Goal: Navigation & Orientation: Find specific page/section

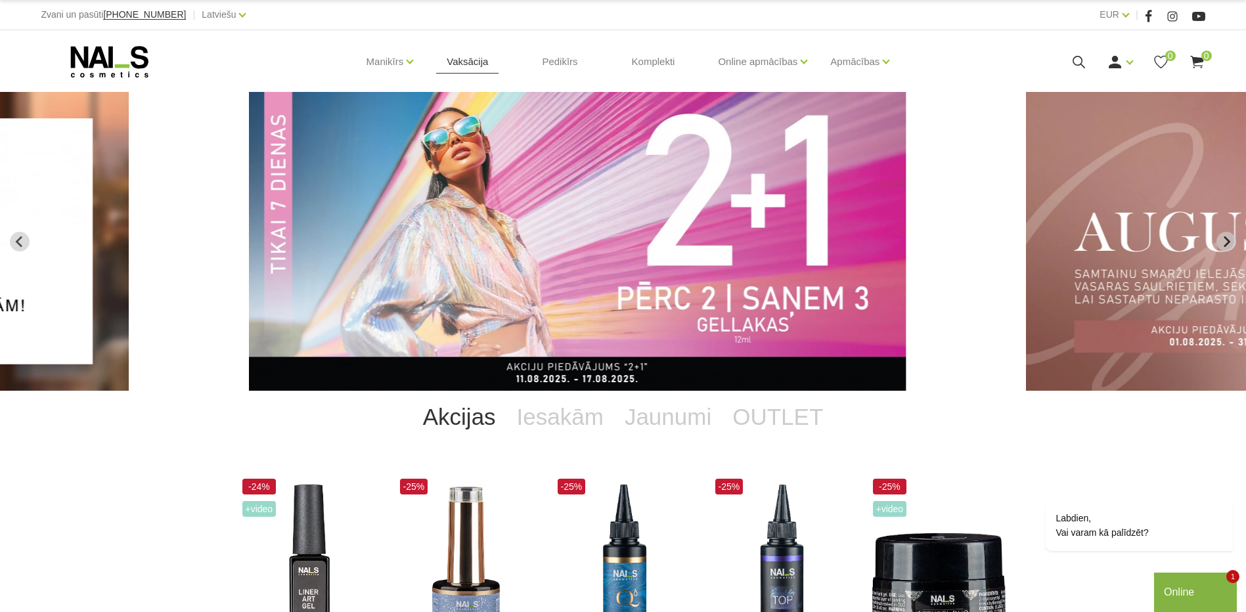
click at [475, 64] on link "Vaksācija" at bounding box center [467, 61] width 62 height 63
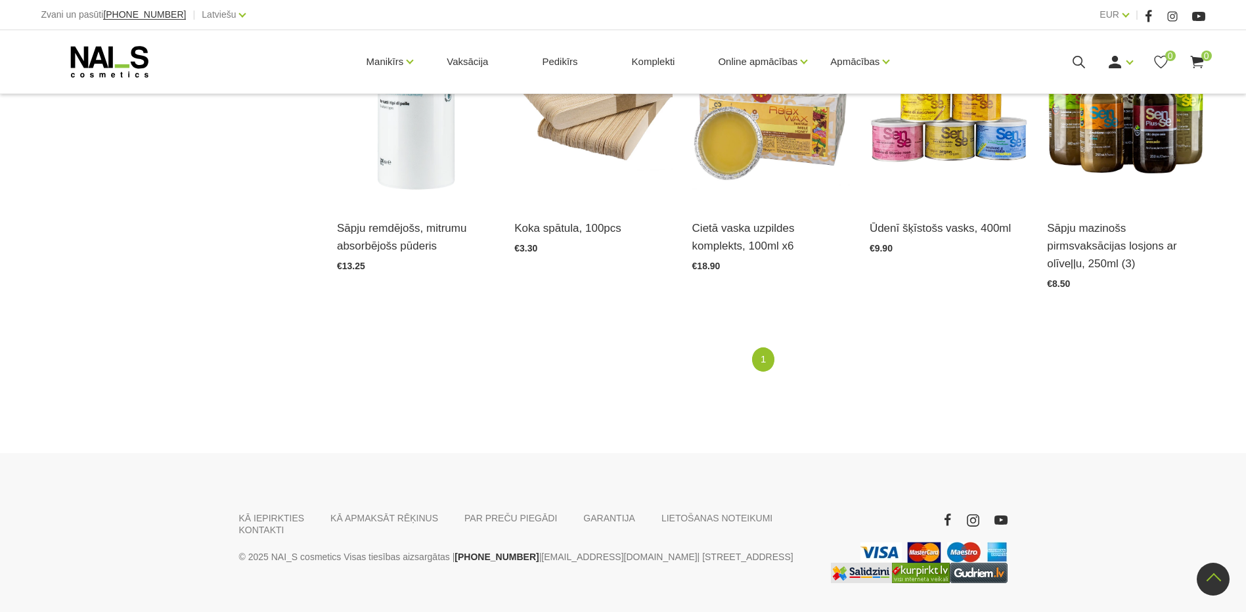
scroll to position [1106, 0]
click at [763, 347] on link "1" at bounding box center [763, 359] width 22 height 24
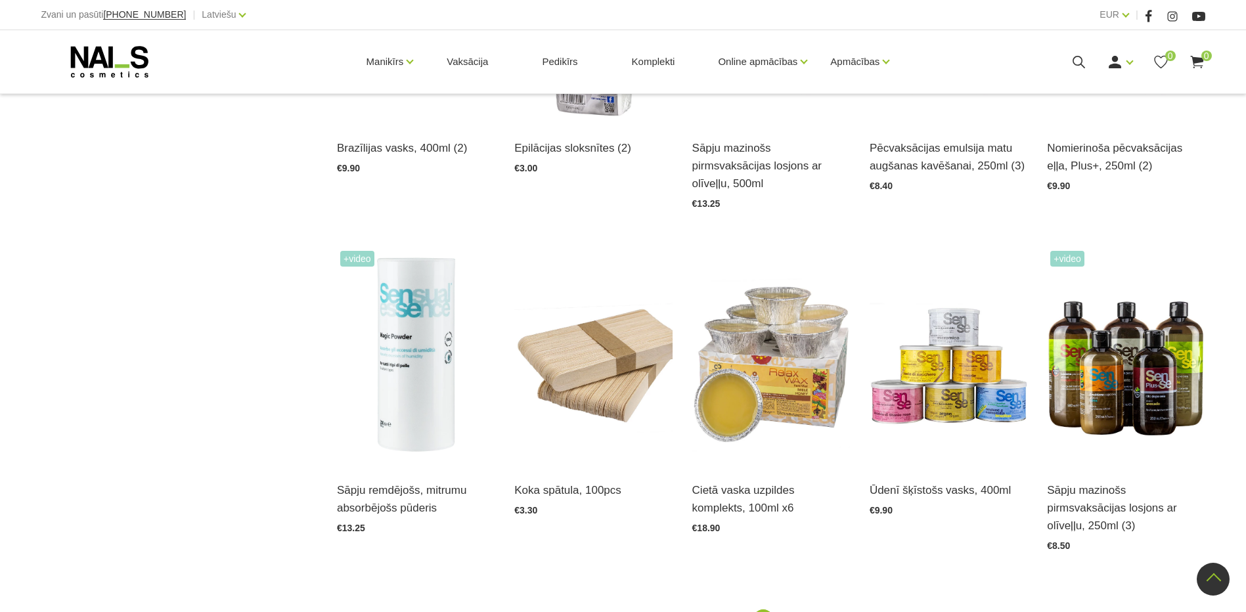
scroll to position [515, 0]
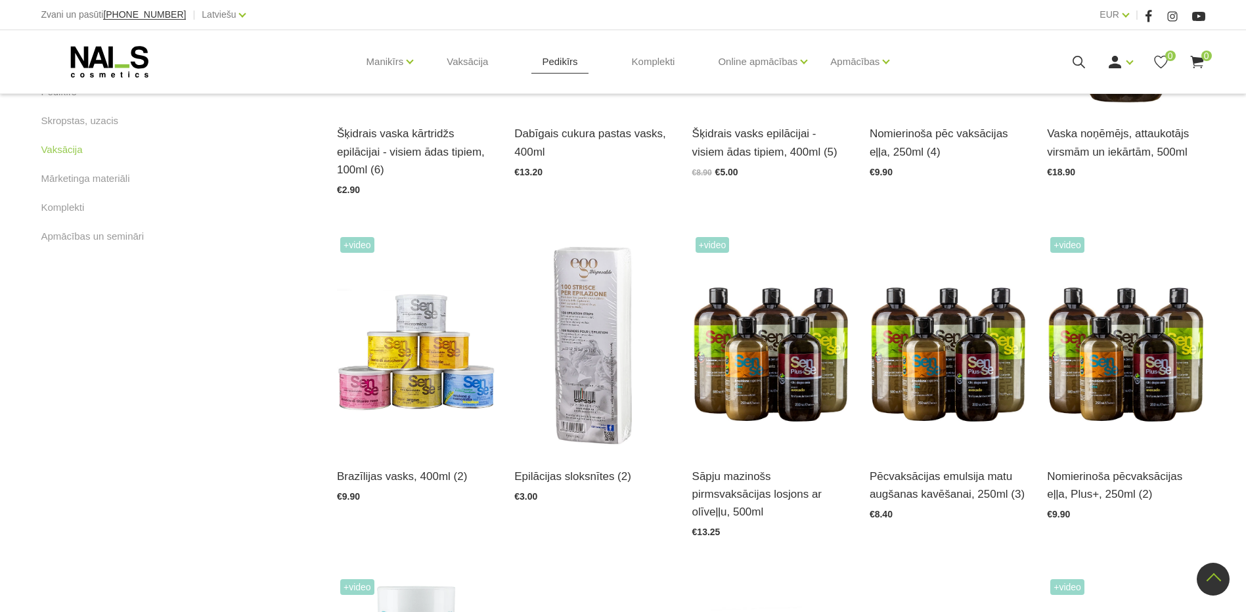
click at [561, 58] on link "Pedikīrs" at bounding box center [559, 61] width 56 height 63
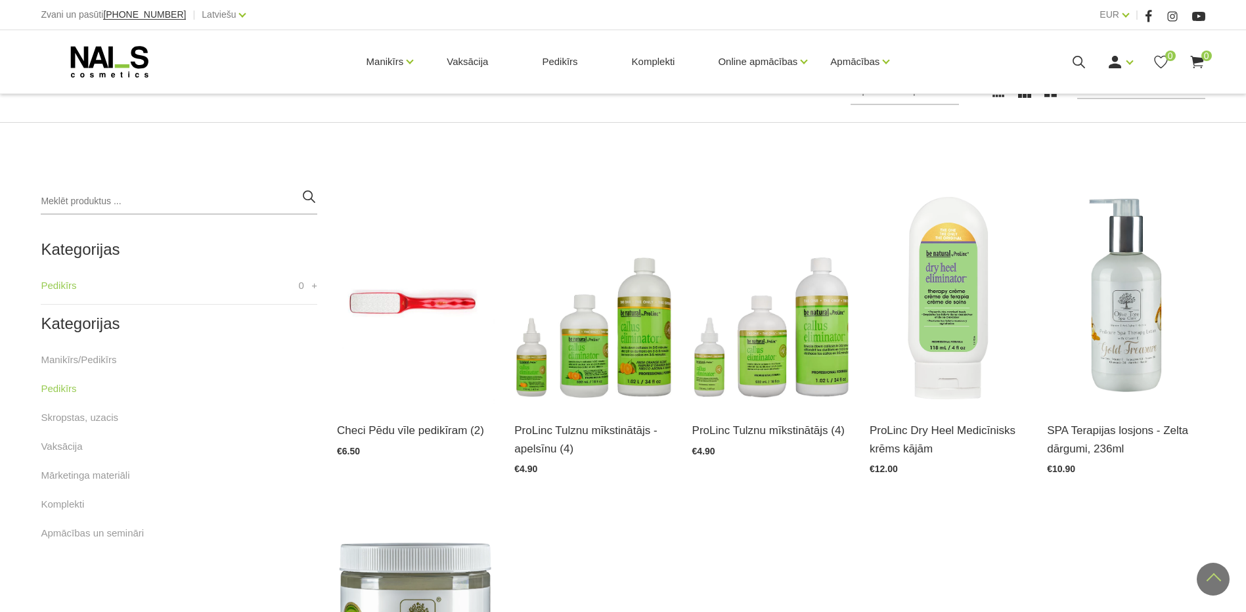
scroll to position [197, 0]
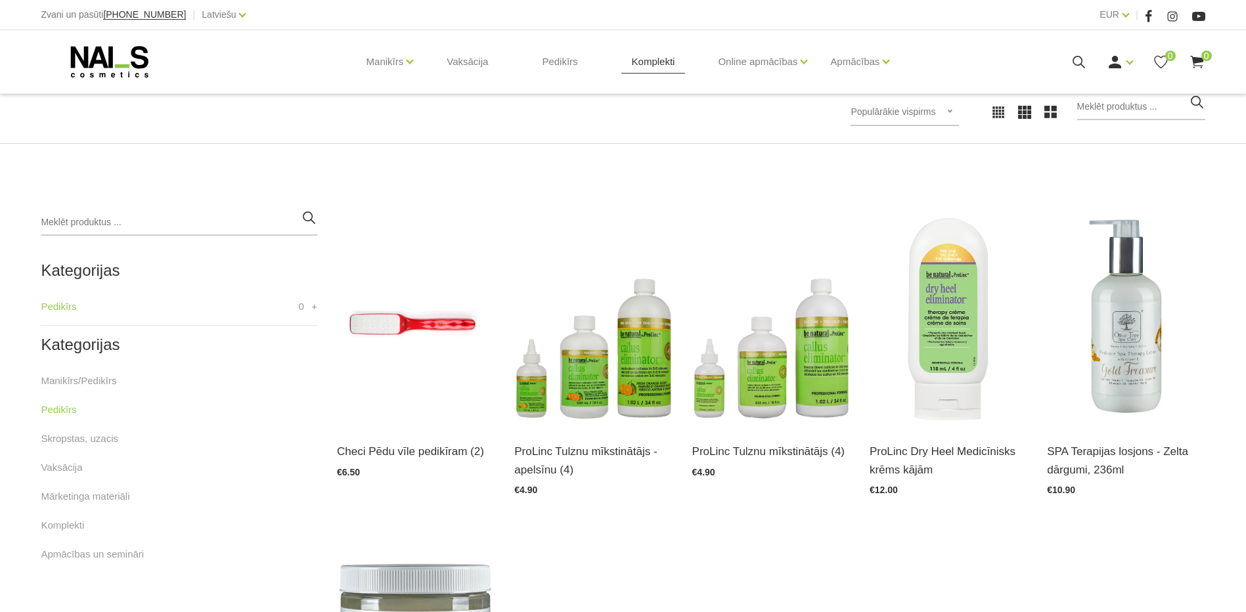
click at [654, 64] on link "Komplekti" at bounding box center [653, 61] width 64 height 63
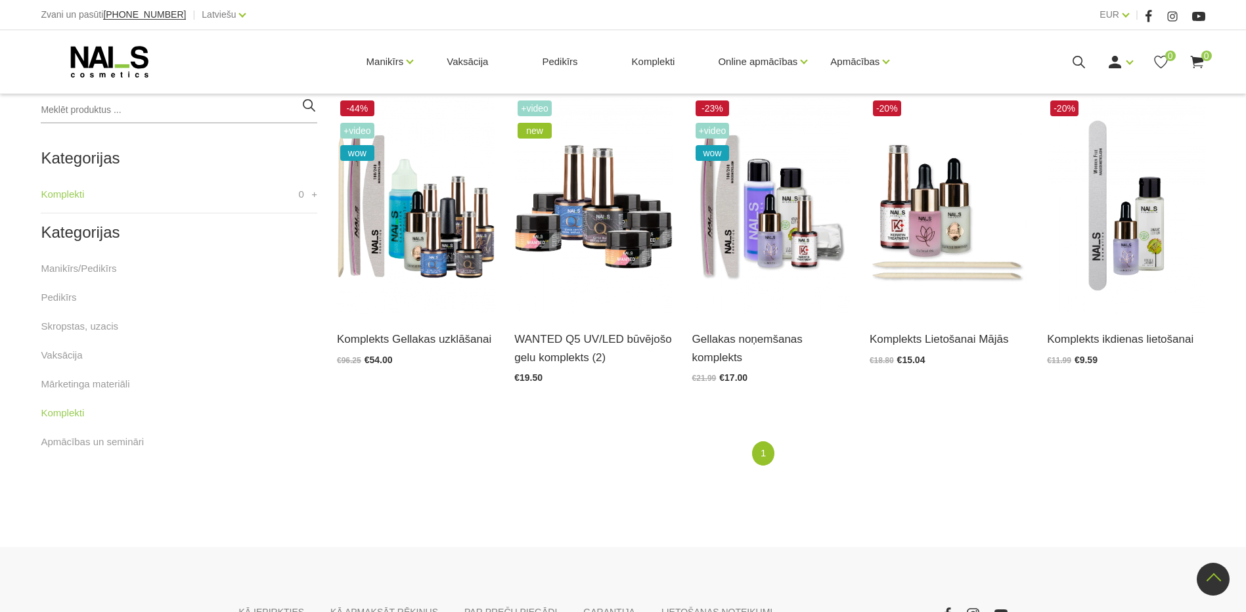
scroll to position [309, 0]
click at [88, 329] on link "Skropstas, uzacis" at bounding box center [80, 327] width 78 height 16
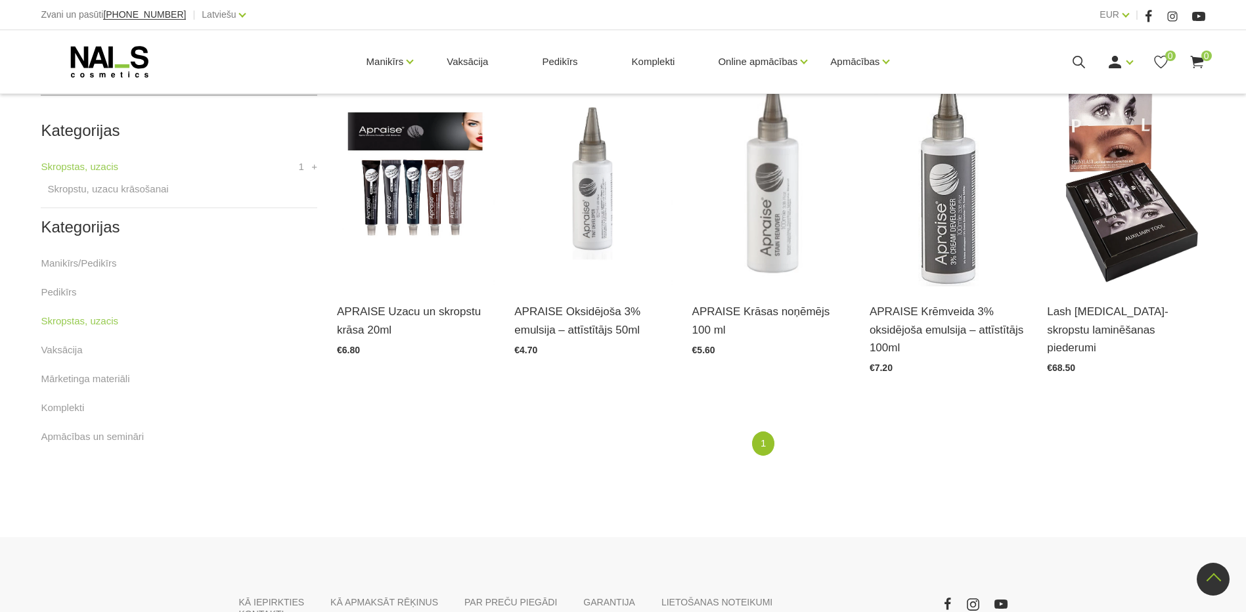
scroll to position [326, 0]
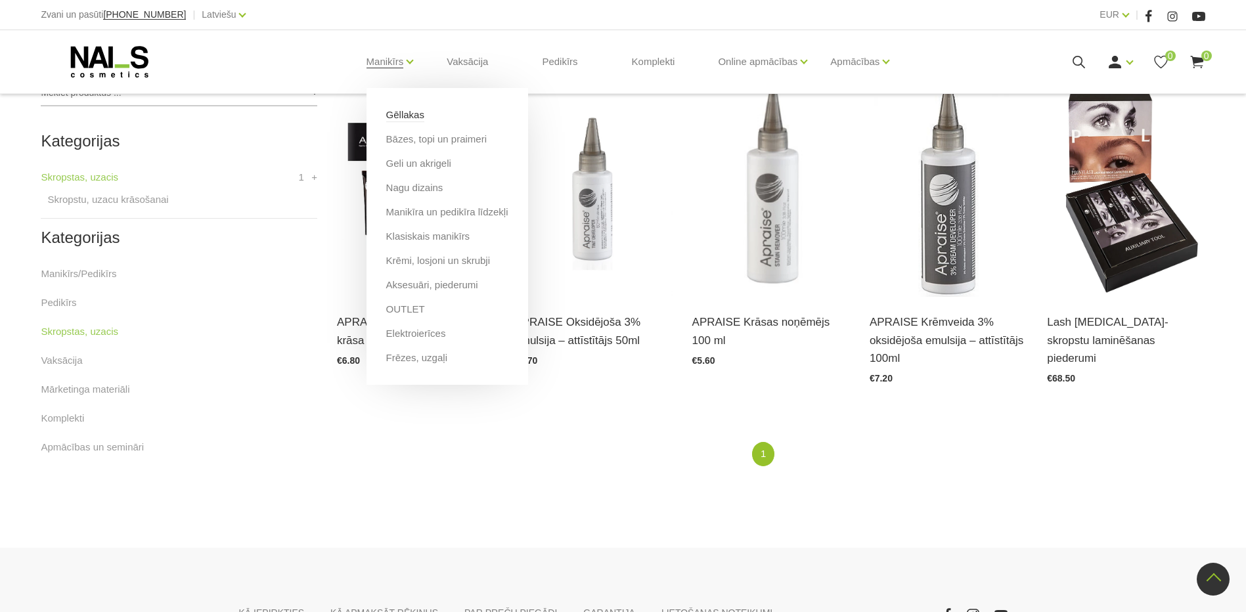
click at [401, 111] on link "Gēllakas" at bounding box center [405, 115] width 38 height 14
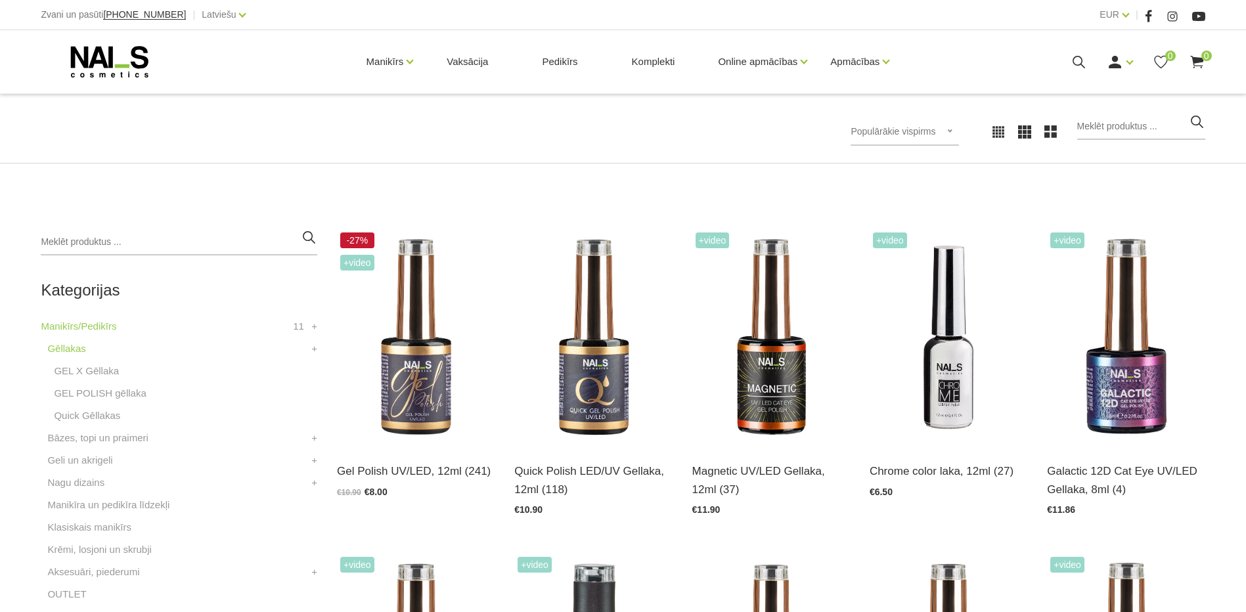
scroll to position [197, 0]
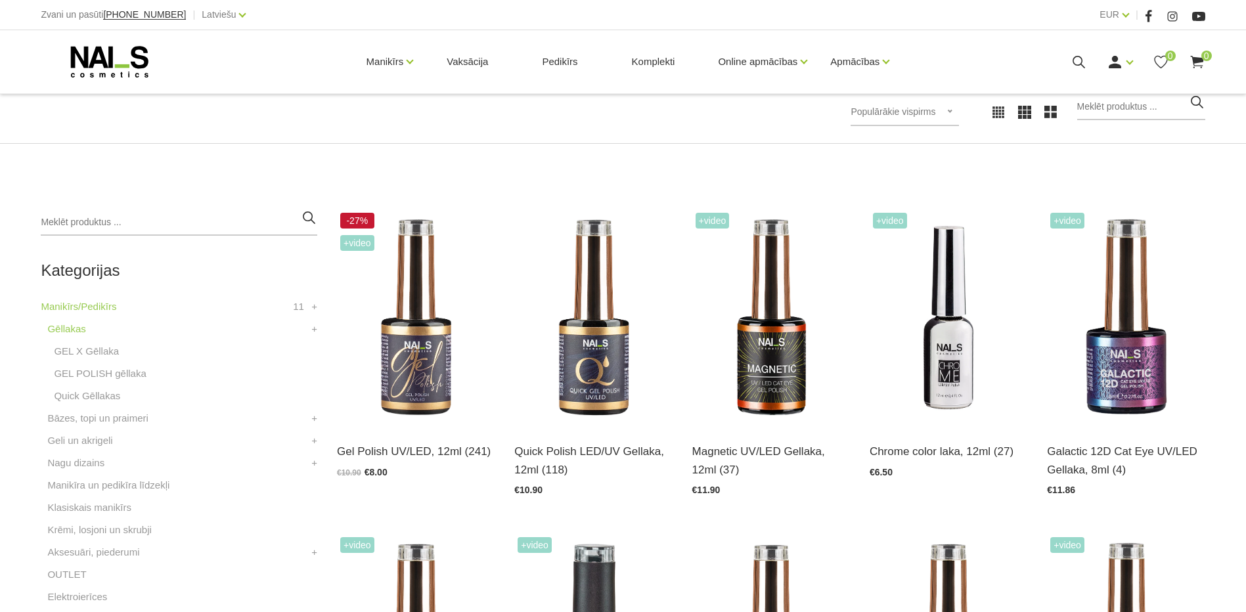
click at [958, 111] on div "Populārākie vispirms Populārākie vispirms Jaunumi Lētākais vispirms Dārgākais v…" at bounding box center [905, 113] width 108 height 28
click at [916, 200] on li "Lētākais vispirms" at bounding box center [918, 197] width 123 height 26
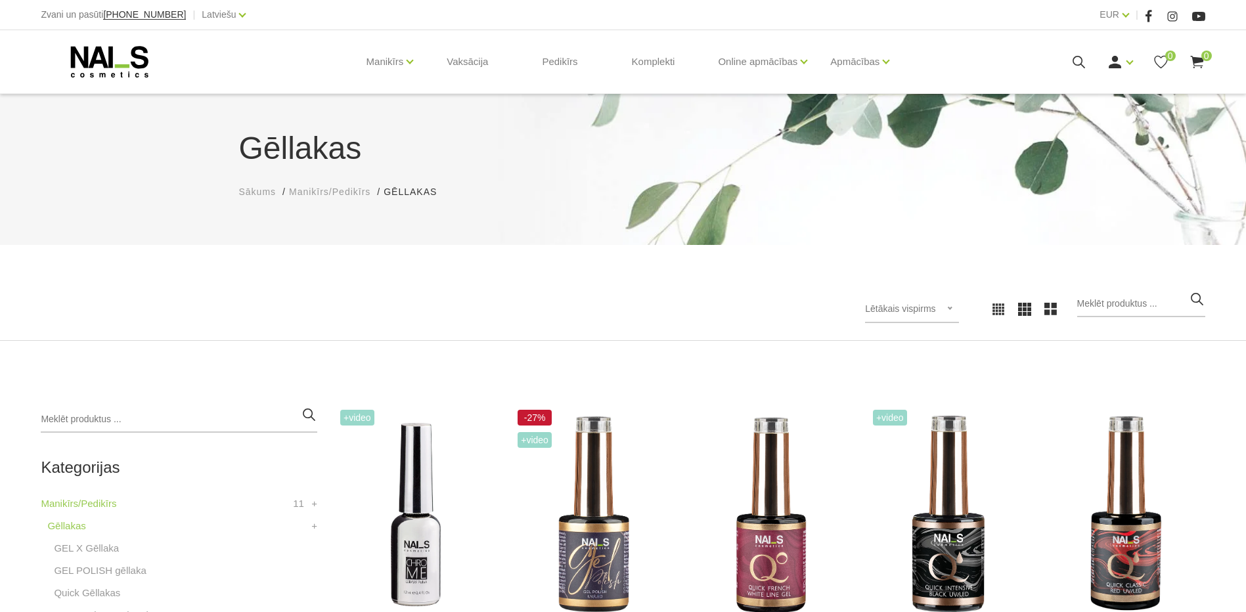
scroll to position [197, 0]
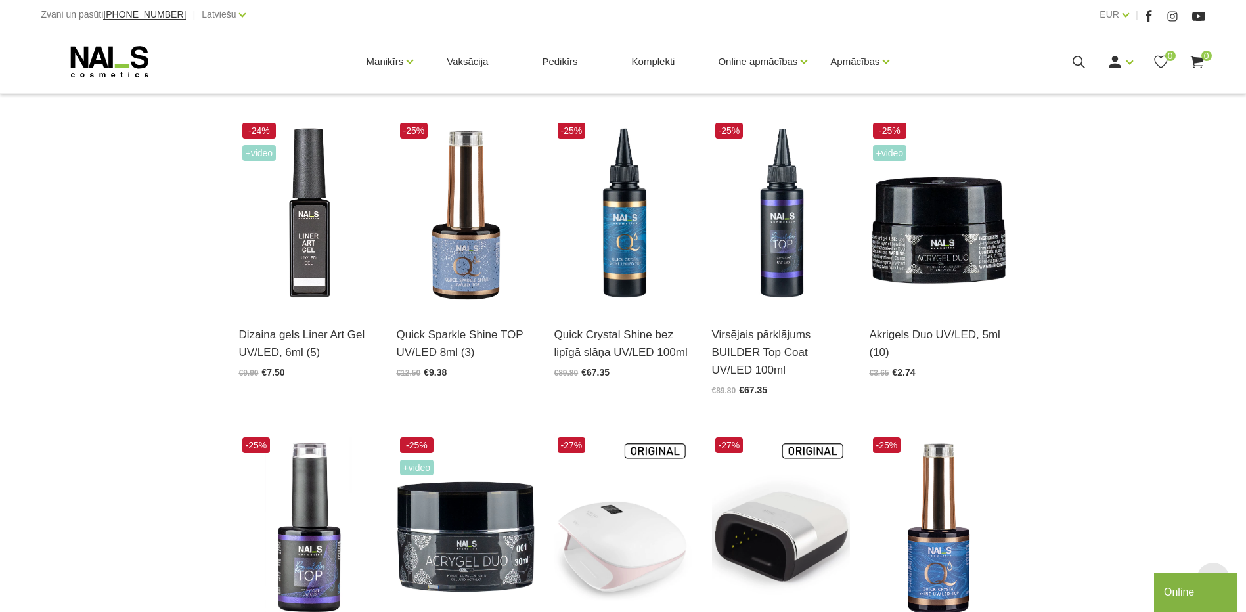
scroll to position [394, 0]
